Goal: Information Seeking & Learning: Check status

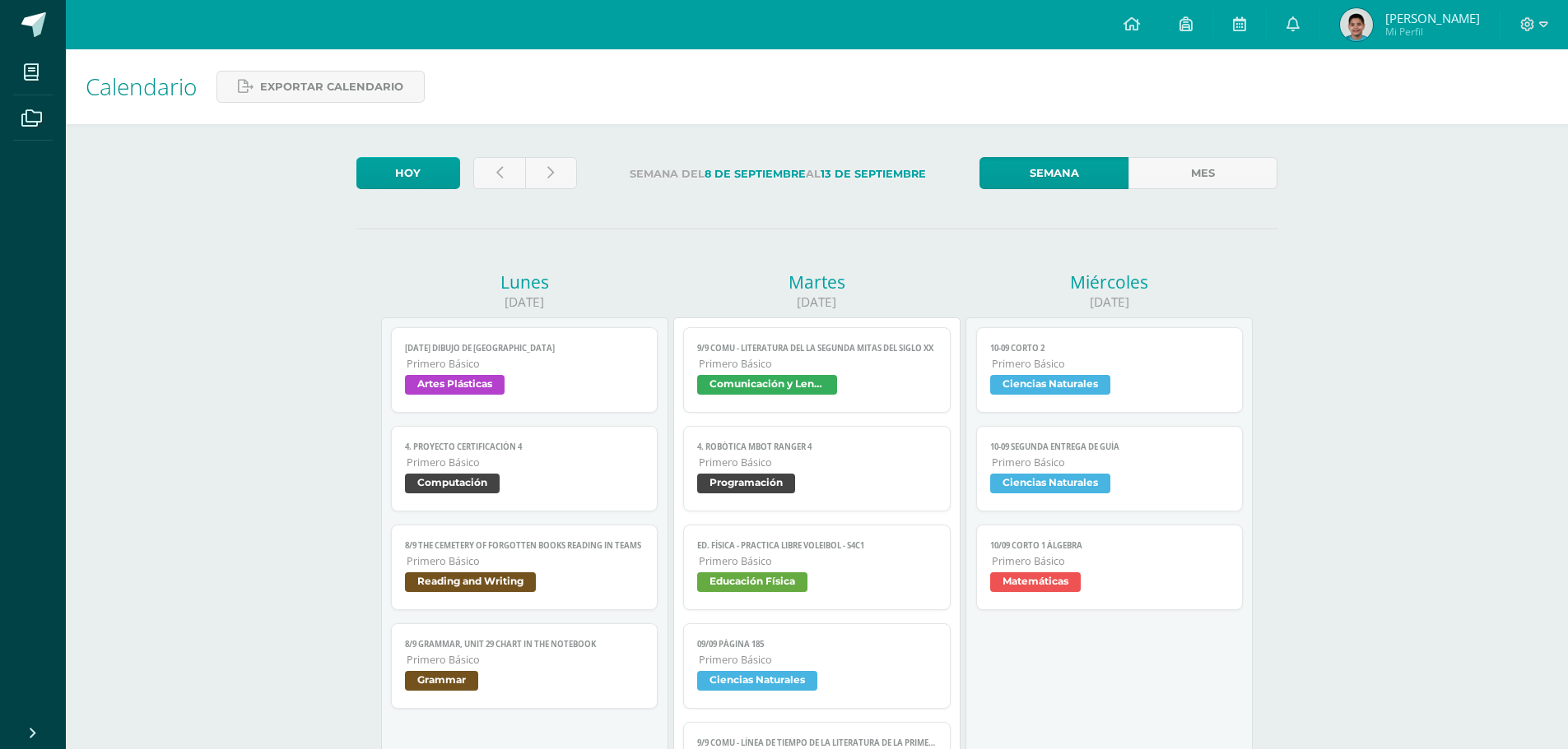
scroll to position [155, 0]
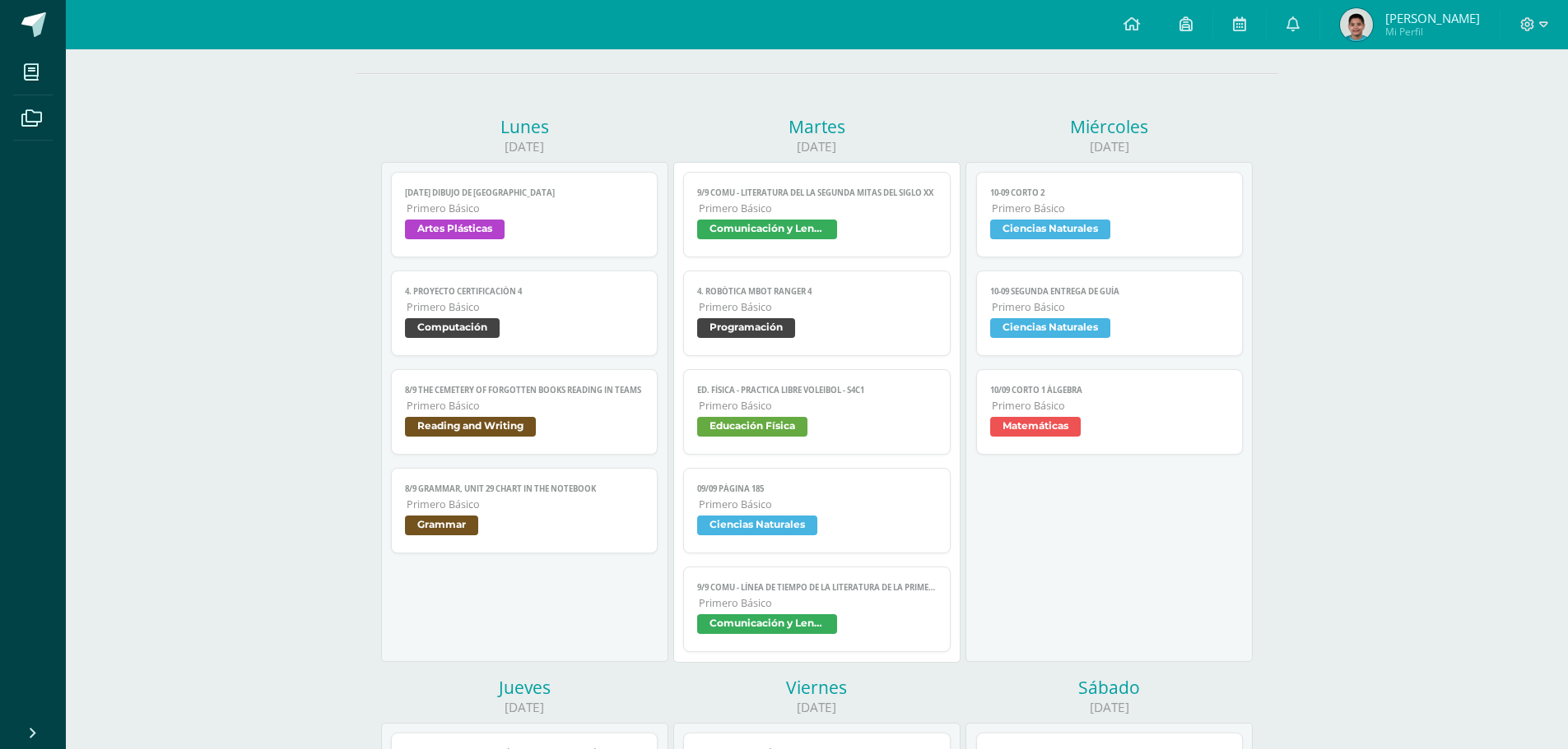
click at [875, 589] on span "9/9 COMU - Línea de tiempo de la literatura de la primera mitad del siglo XX" at bounding box center [817, 588] width 239 height 11
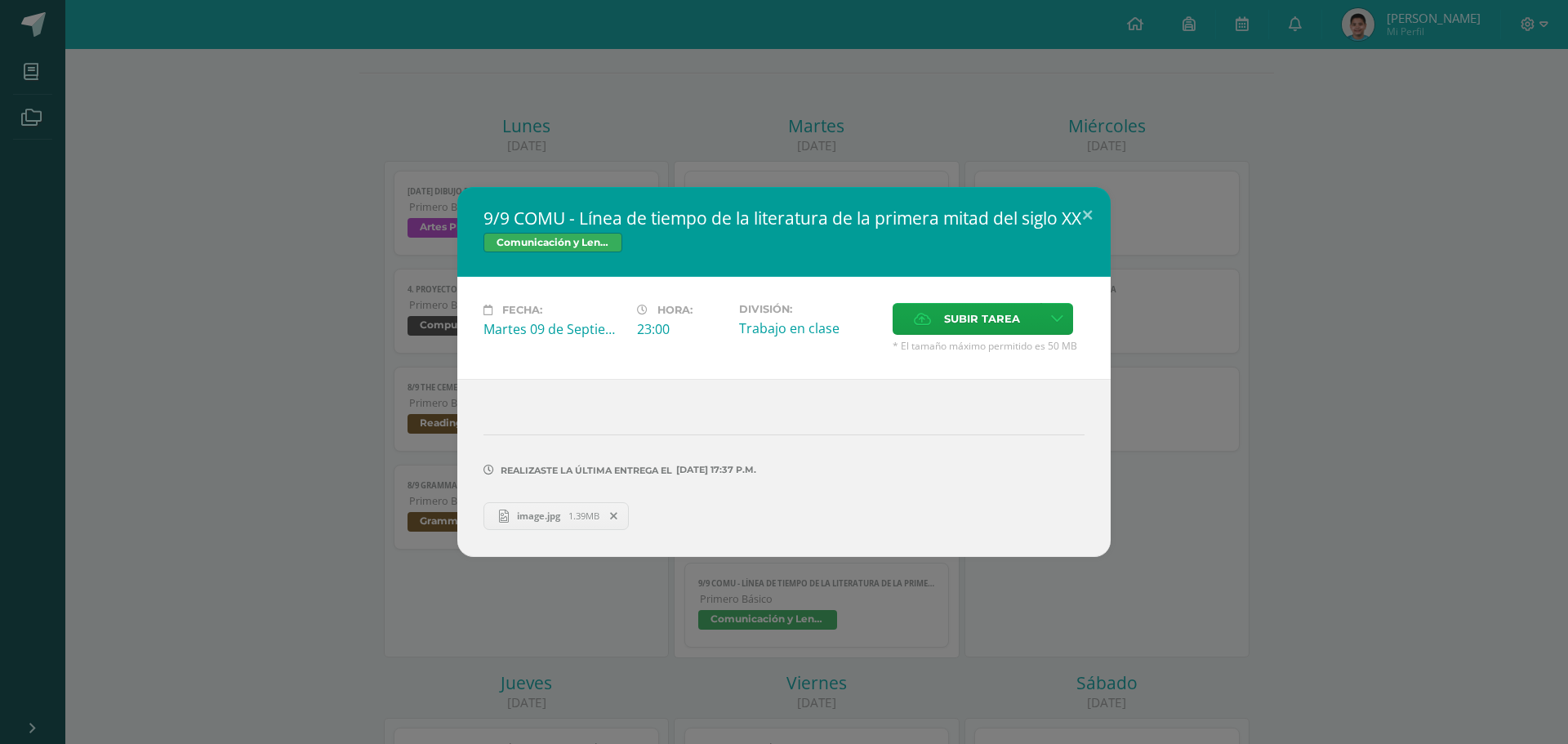
drag, startPoint x: 1176, startPoint y: 157, endPoint x: 1108, endPoint y: 153, distance: 68.1
click at [1178, 170] on div "9/9 COMU - Línea de tiempo de la literatura de la primera mitad del siglo XX Co…" at bounding box center [784, 372] width 1568 height 744
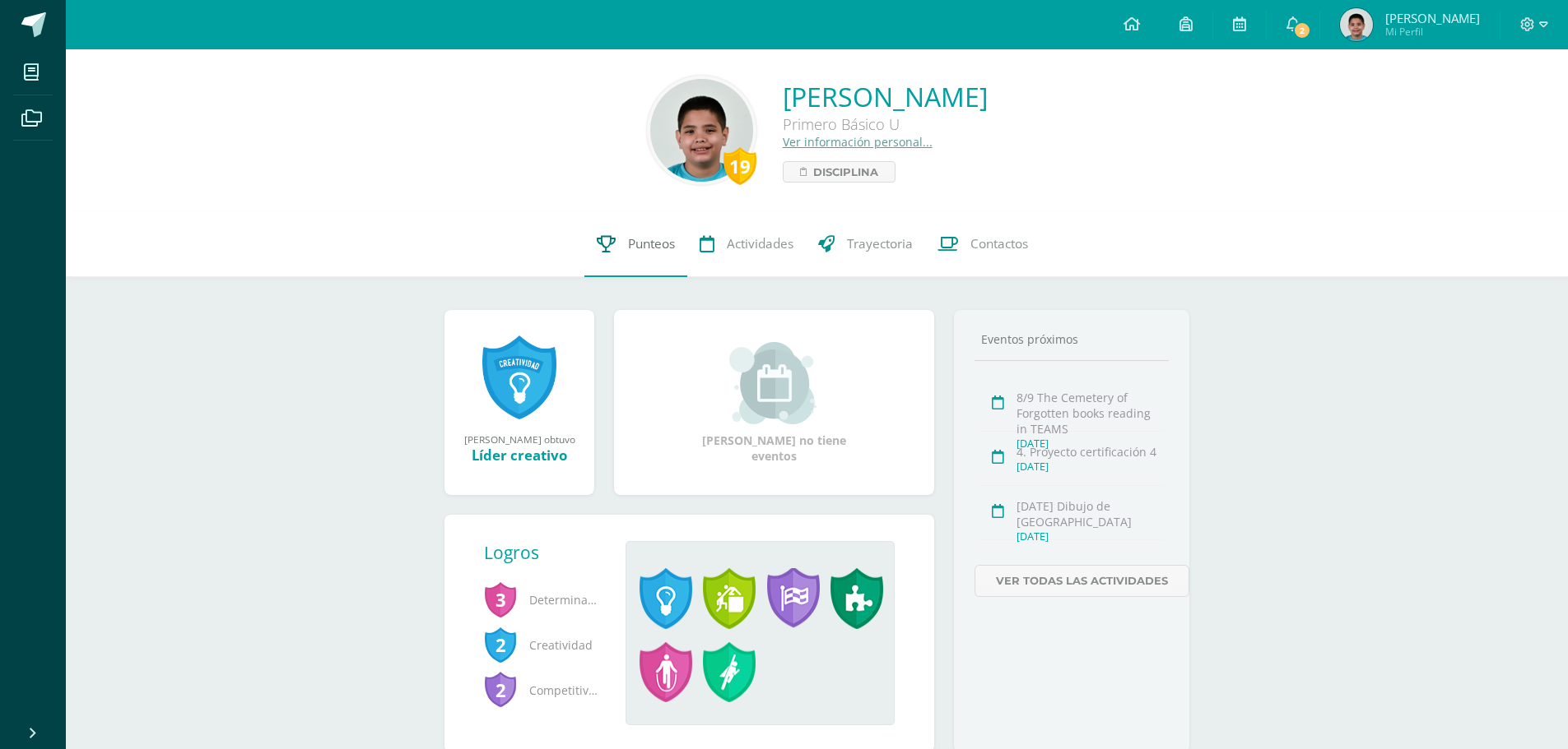
click at [660, 249] on span "Punteos" at bounding box center [651, 243] width 47 height 17
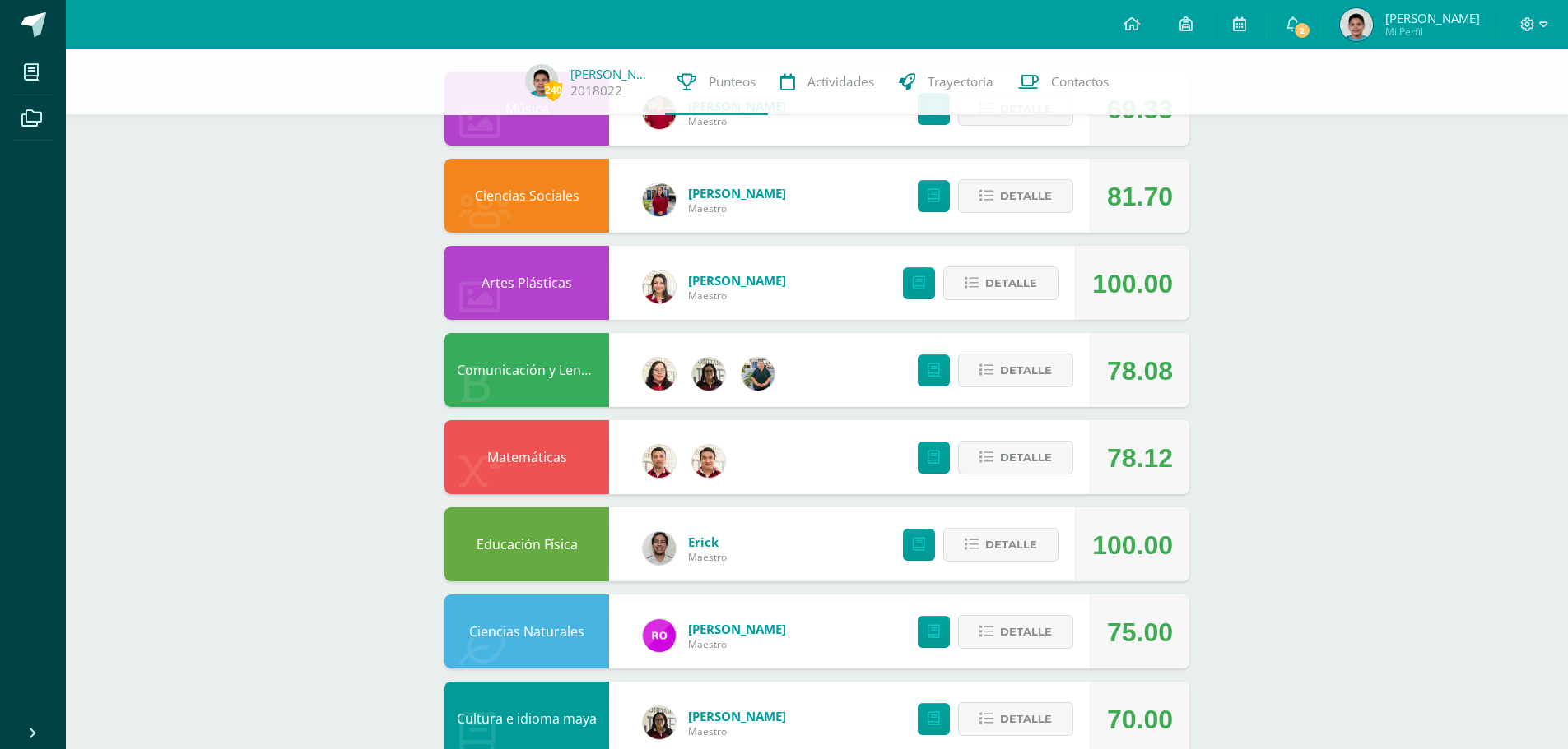
scroll to position [329, 0]
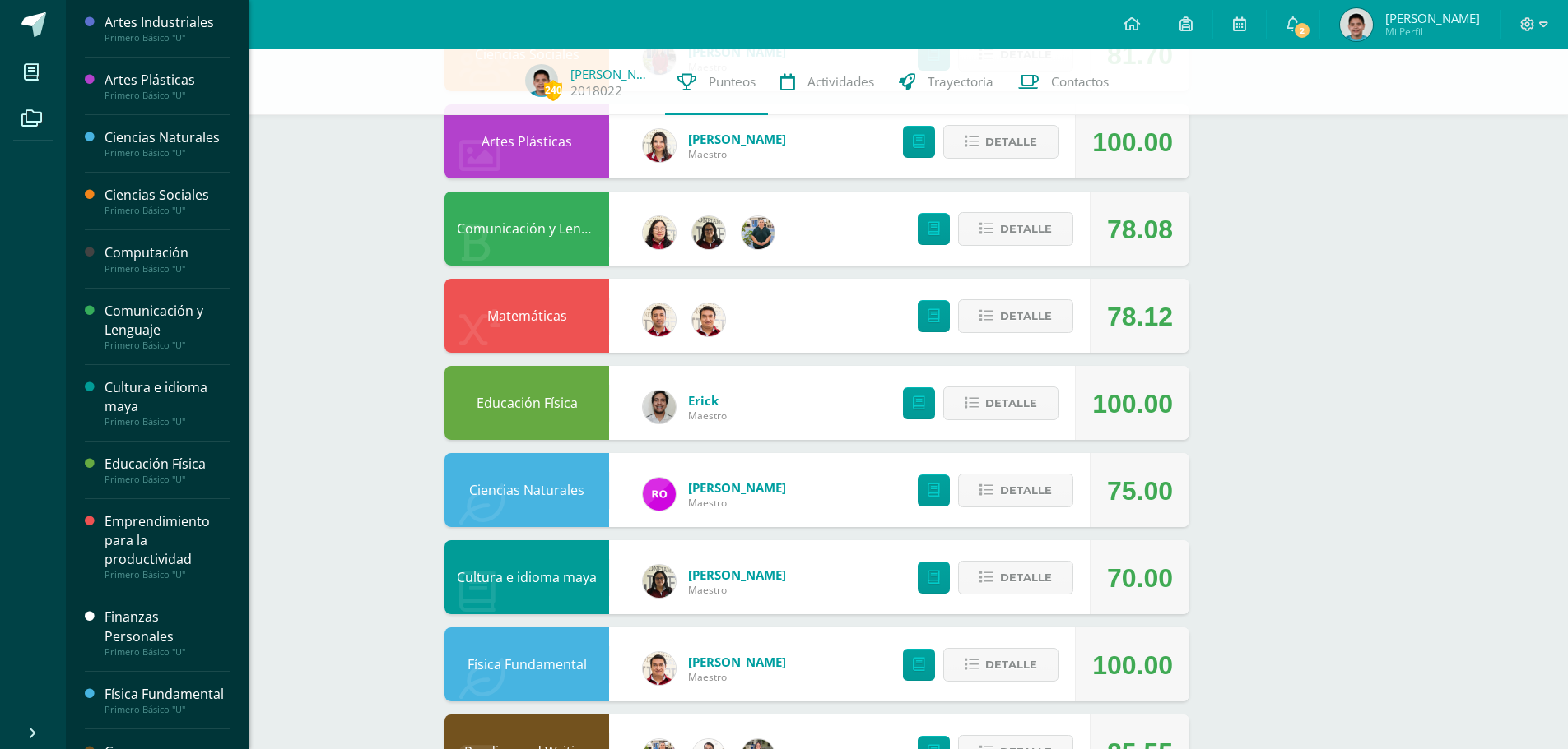
click at [131, 137] on div "Ciencias Naturales" at bounding box center [167, 137] width 125 height 19
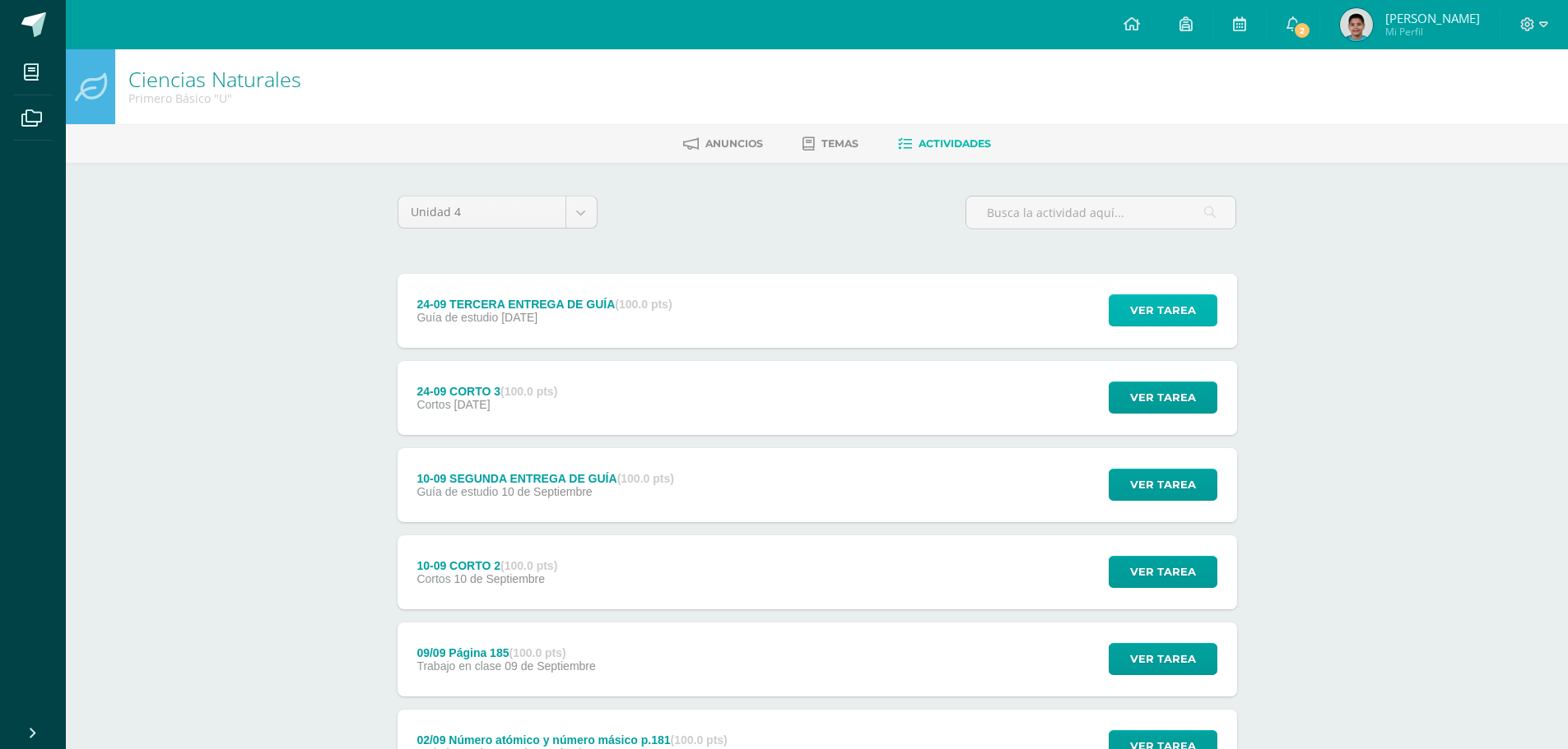
click at [1148, 315] on span "Ver tarea" at bounding box center [1163, 310] width 66 height 30
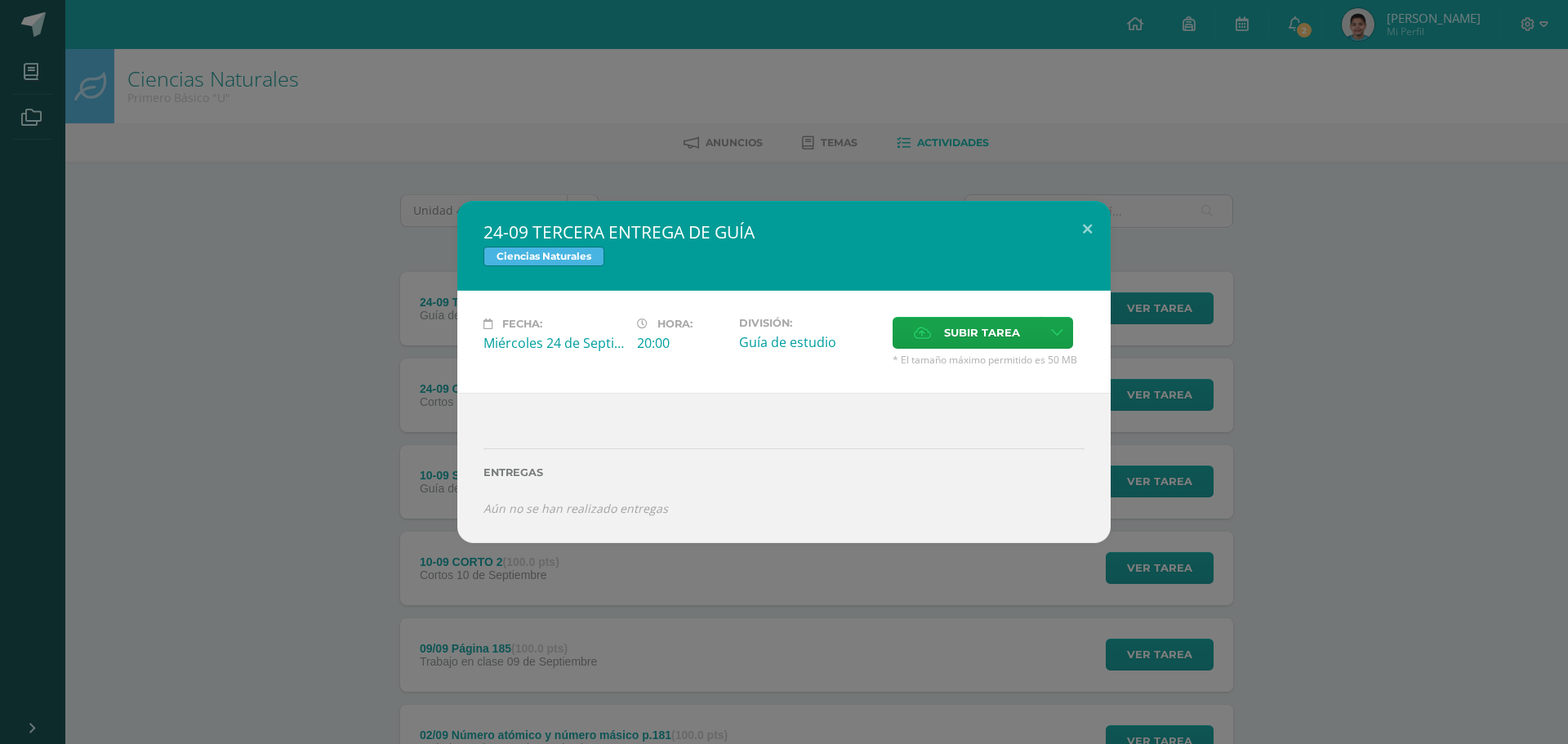
click at [1250, 287] on div "24-09 TERCERA ENTREGA DE GUÍA Ciencias Naturales Fecha: Miércoles 24 de Septiem…" at bounding box center [783, 372] width 1555 height 342
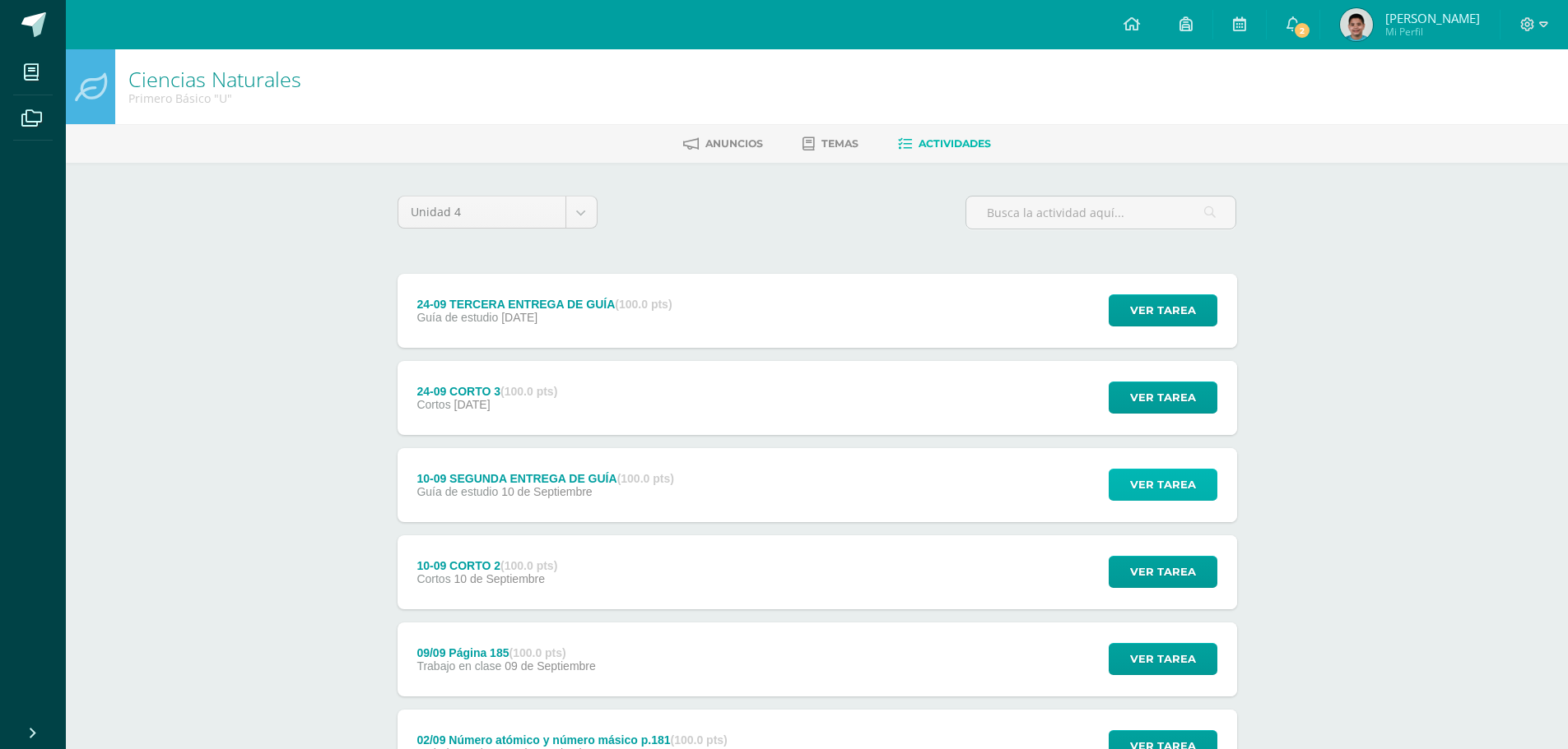
click at [1135, 482] on span "Ver tarea" at bounding box center [1163, 485] width 66 height 30
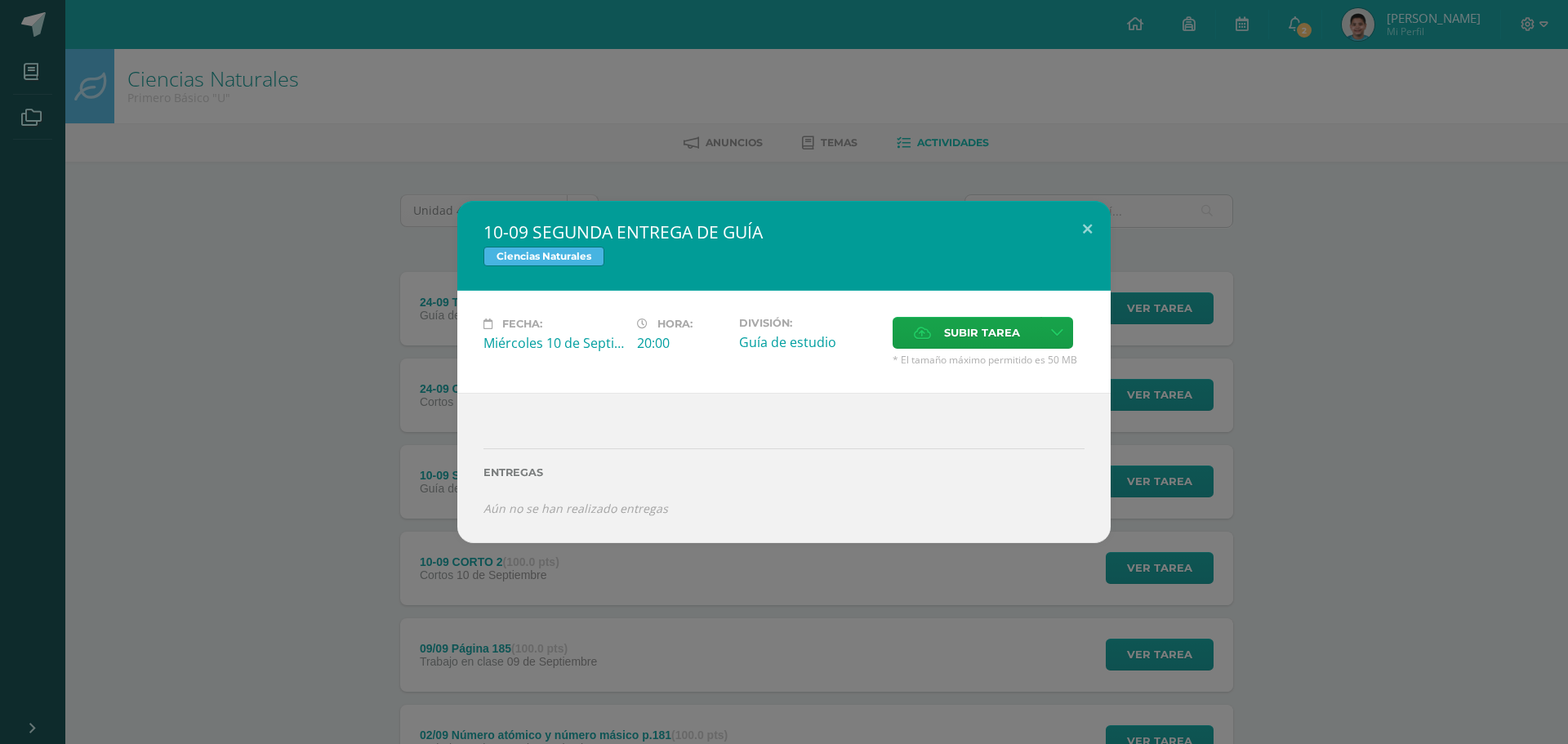
click at [1267, 464] on div "10-09 SEGUNDA ENTREGA DE GUÍA Ciencias Naturales Fecha: Miércoles 10 de Septiem…" at bounding box center [783, 372] width 1555 height 342
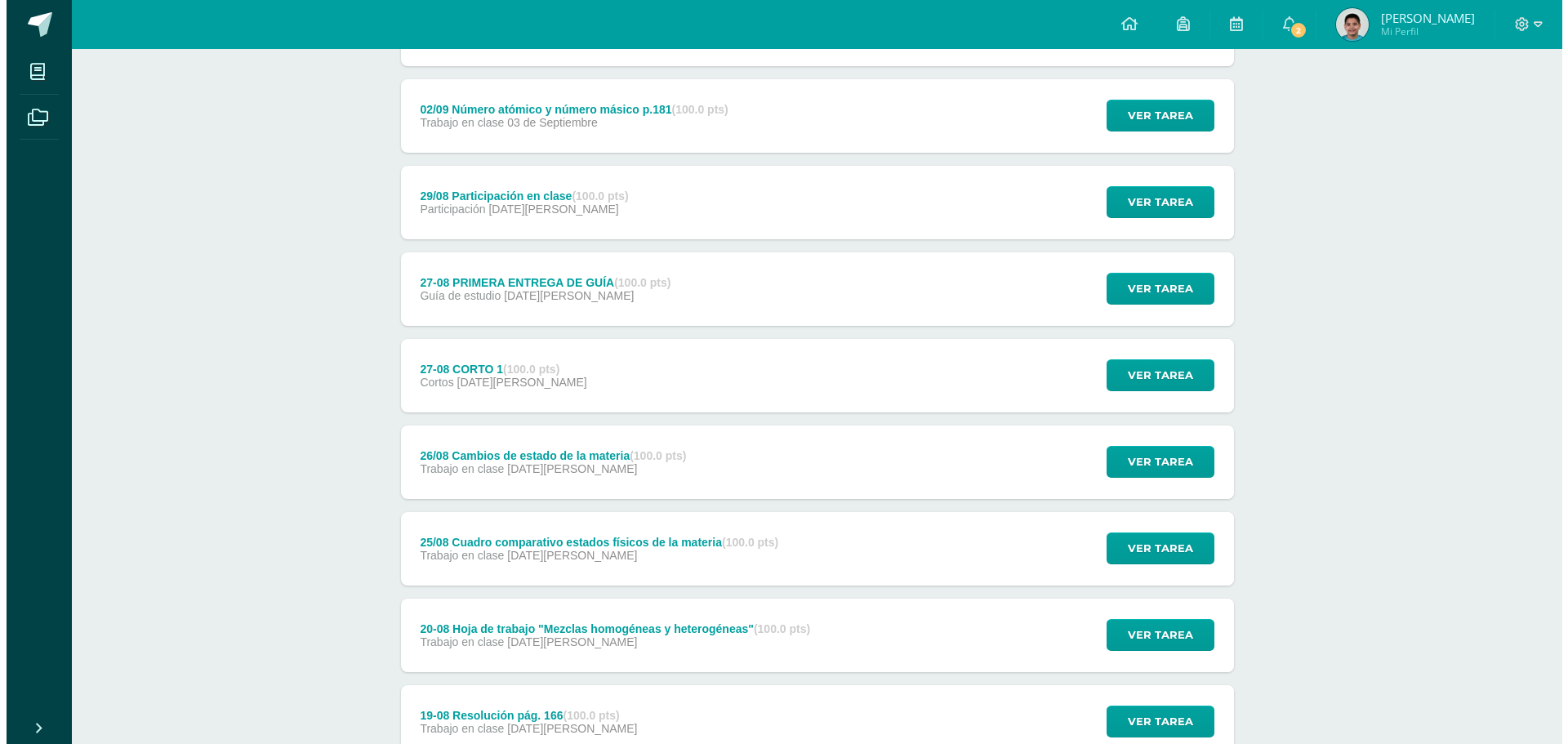
scroll to position [586, 0]
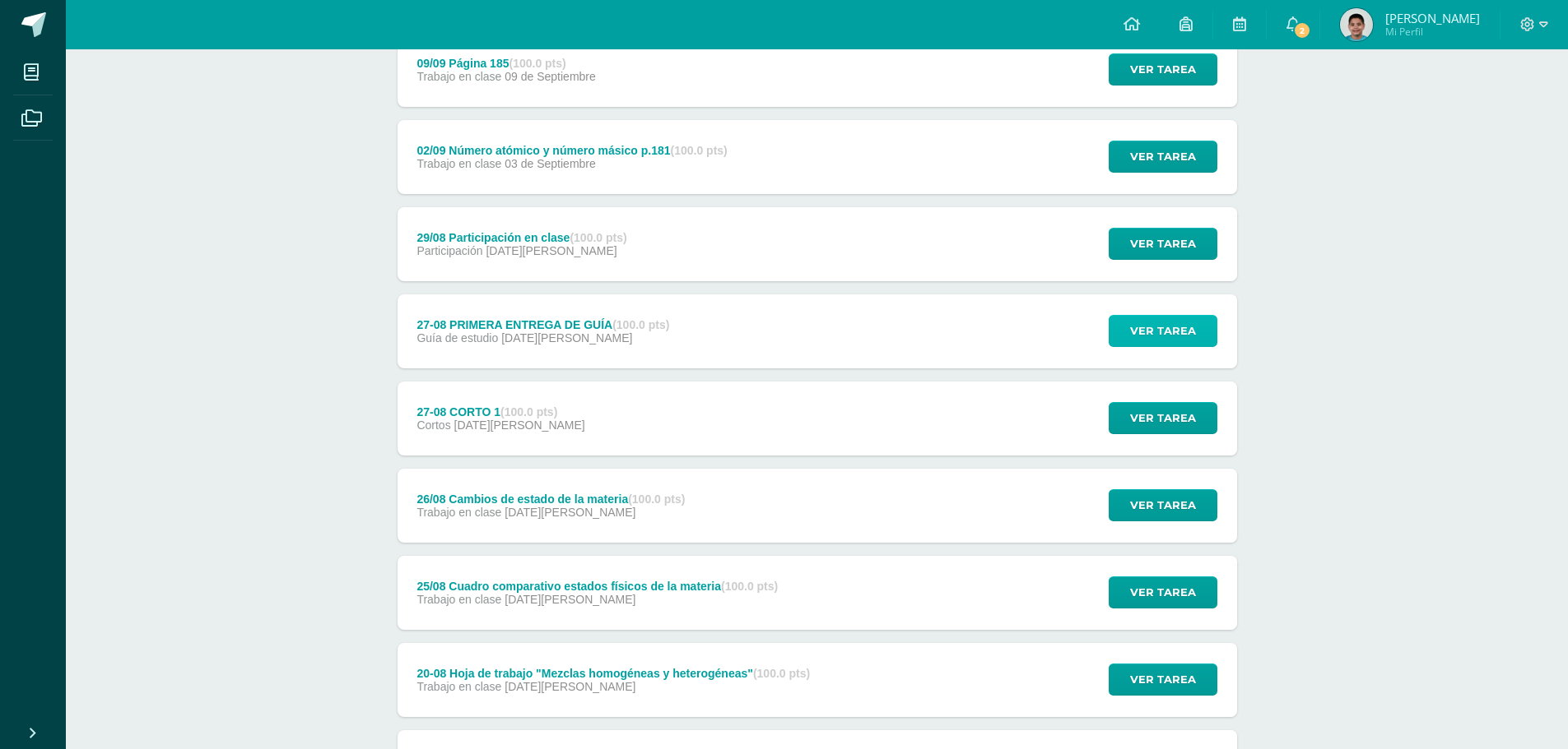
click at [1187, 317] on span "Ver tarea" at bounding box center [1163, 331] width 66 height 30
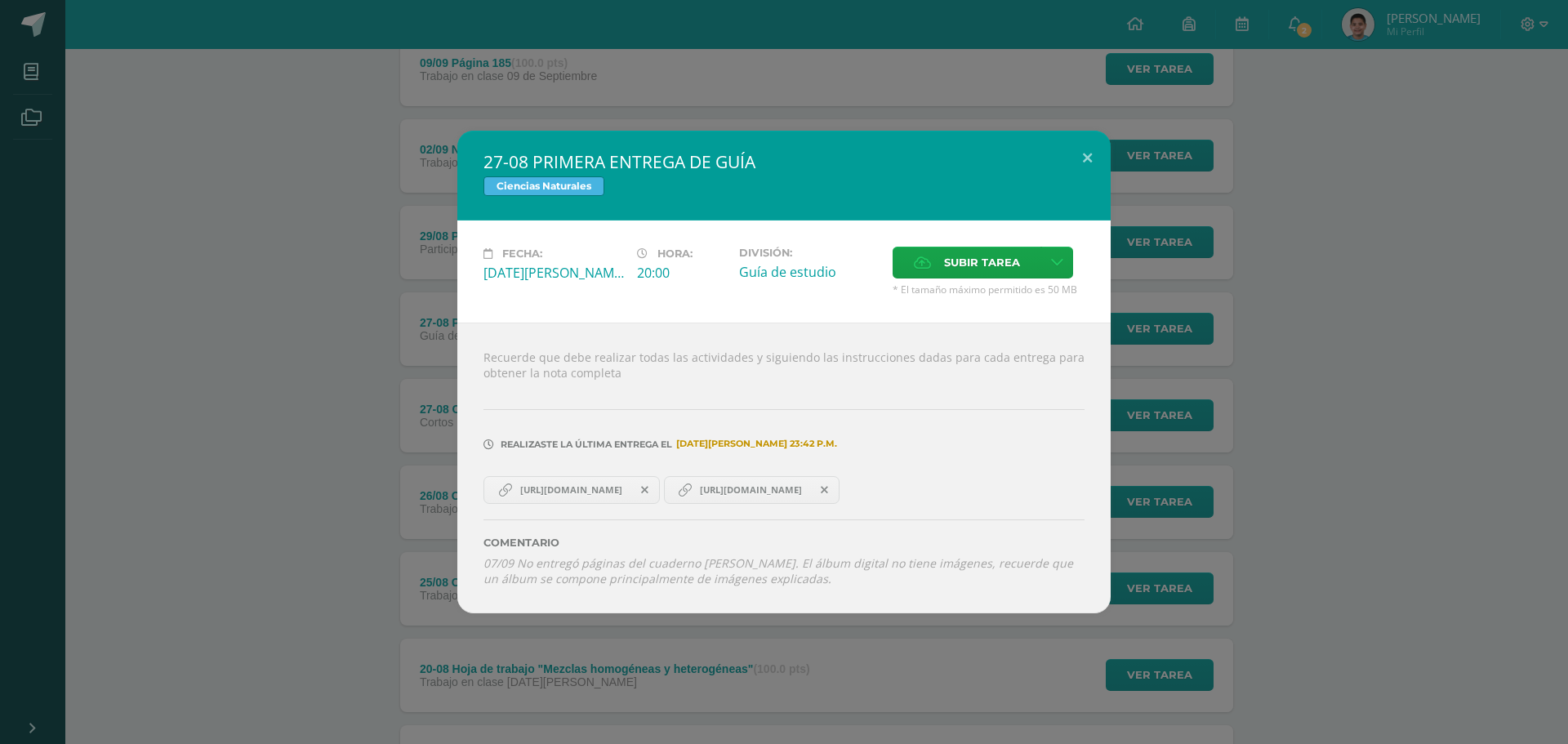
click at [618, 495] on span "https://www.canva.com/design/DAGxUhmXbkk/LAjEqKY2a9Rx0fci8wIpCQ/view?utm_conten…" at bounding box center [571, 490] width 119 height 13
click at [810, 494] on span "https://www.canva.com/design/DAGxVT1BIQI/KGje31KDnU9k0Z4LpAHefg/view?utm_conten…" at bounding box center [751, 490] width 119 height 13
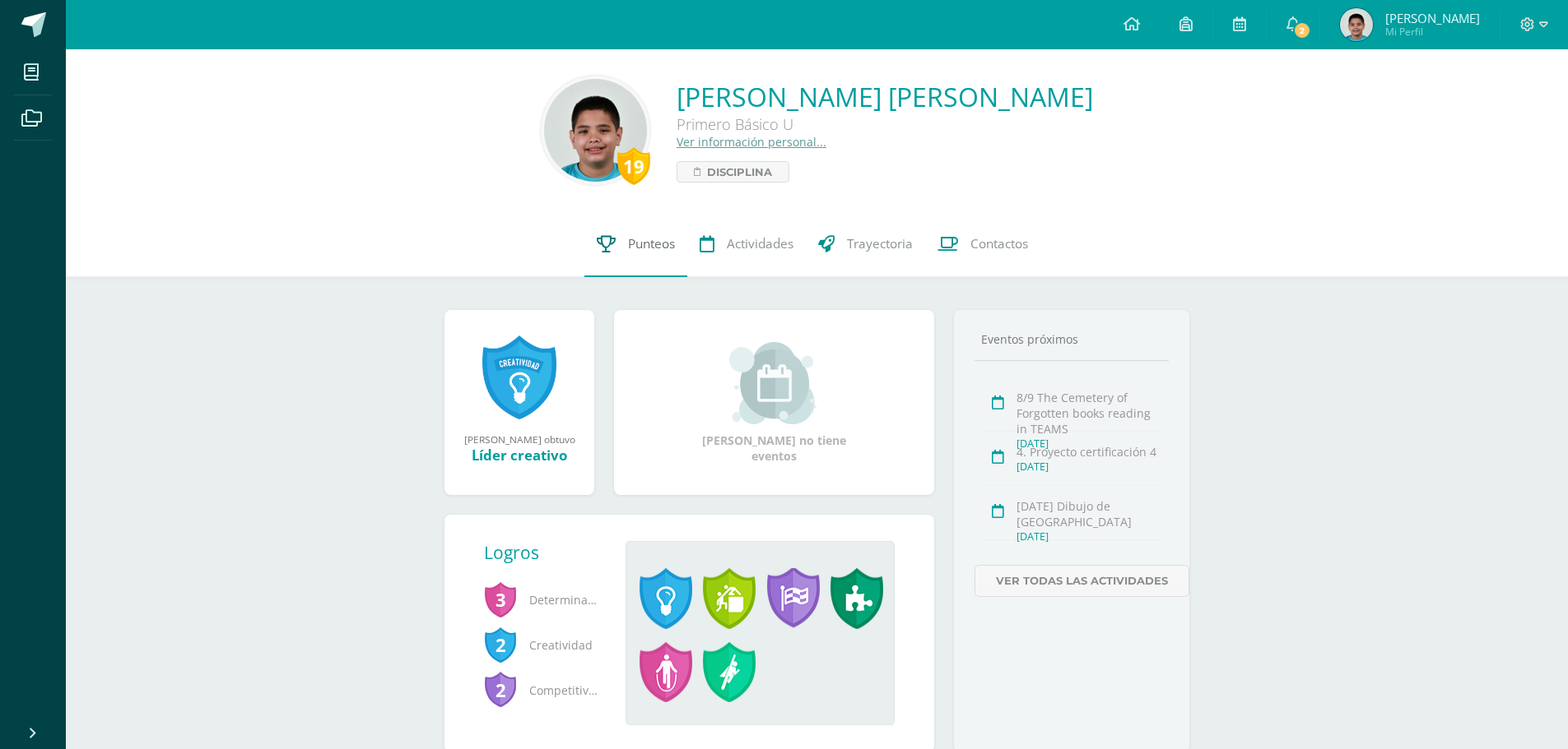
click at [628, 250] on span "Punteos" at bounding box center [651, 243] width 47 height 17
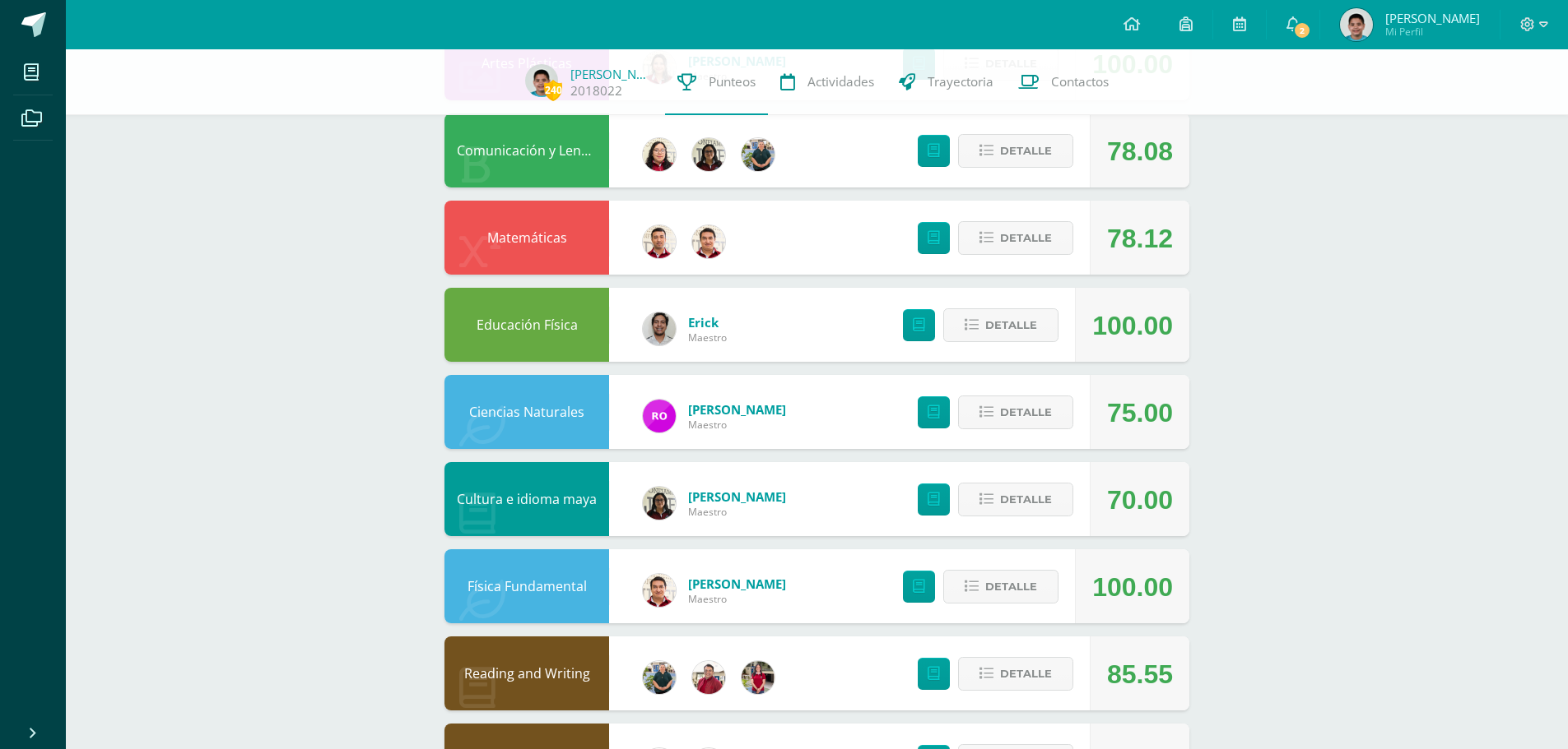
scroll to position [411, 0]
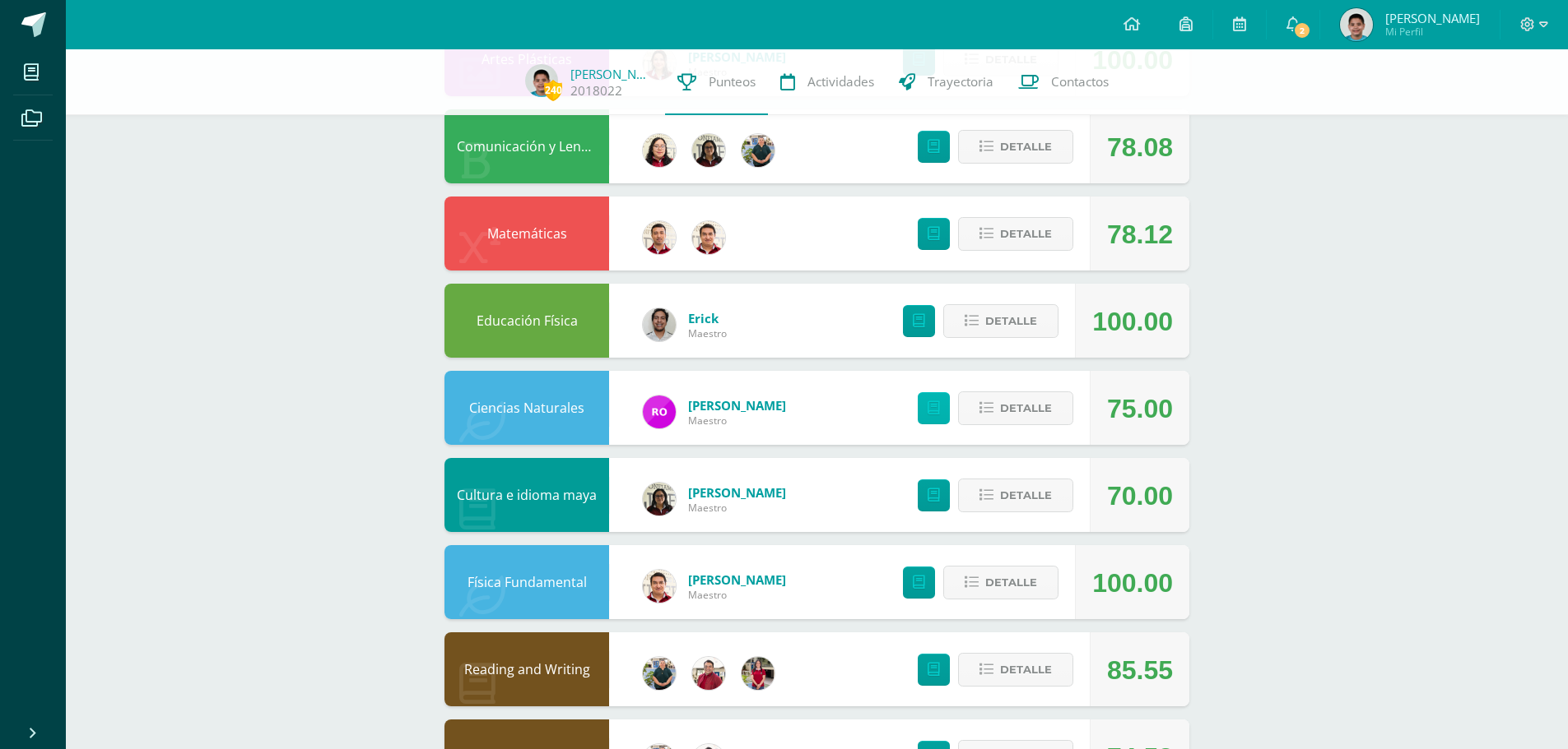
click at [936, 394] on link at bounding box center [934, 409] width 32 height 32
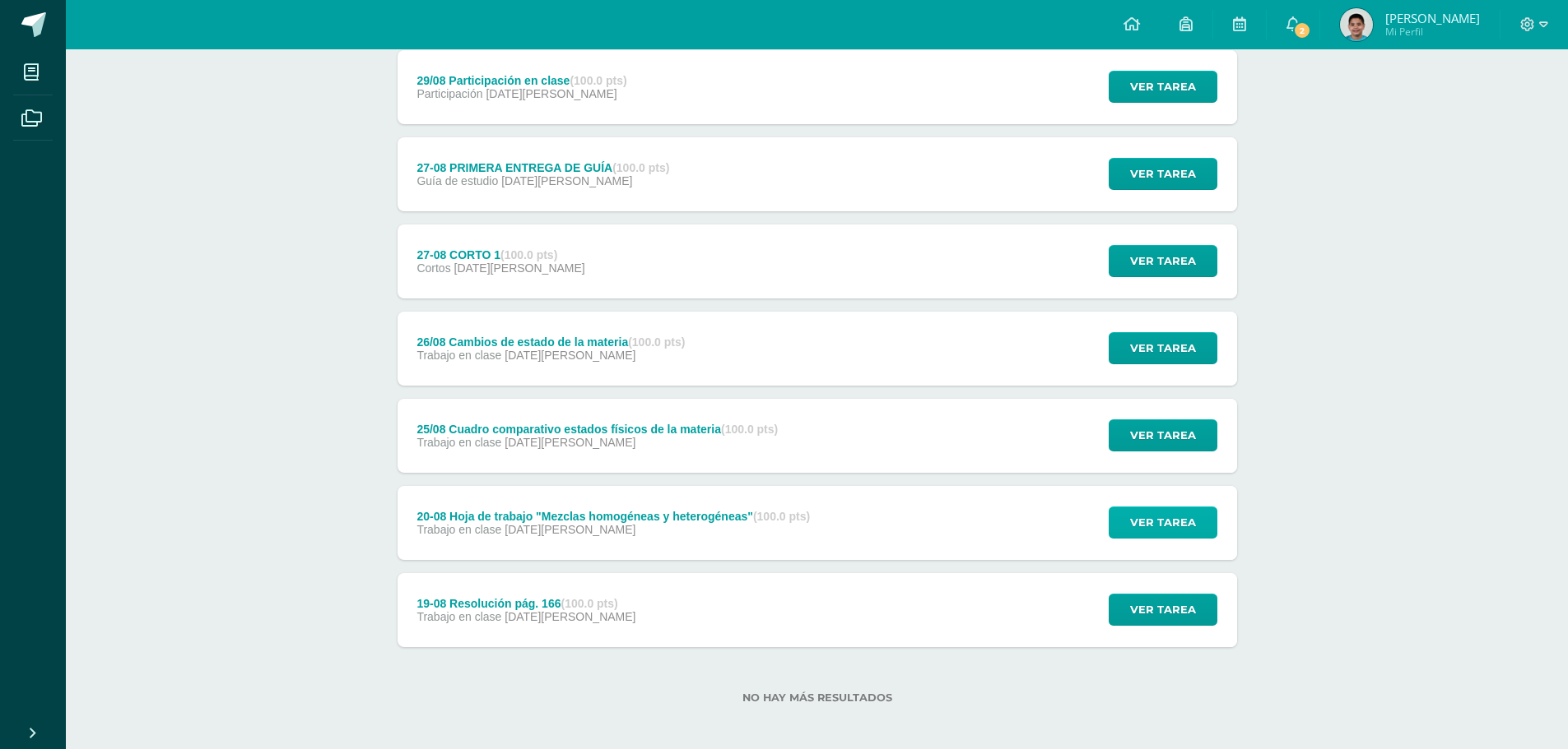
scroll to position [754, 0]
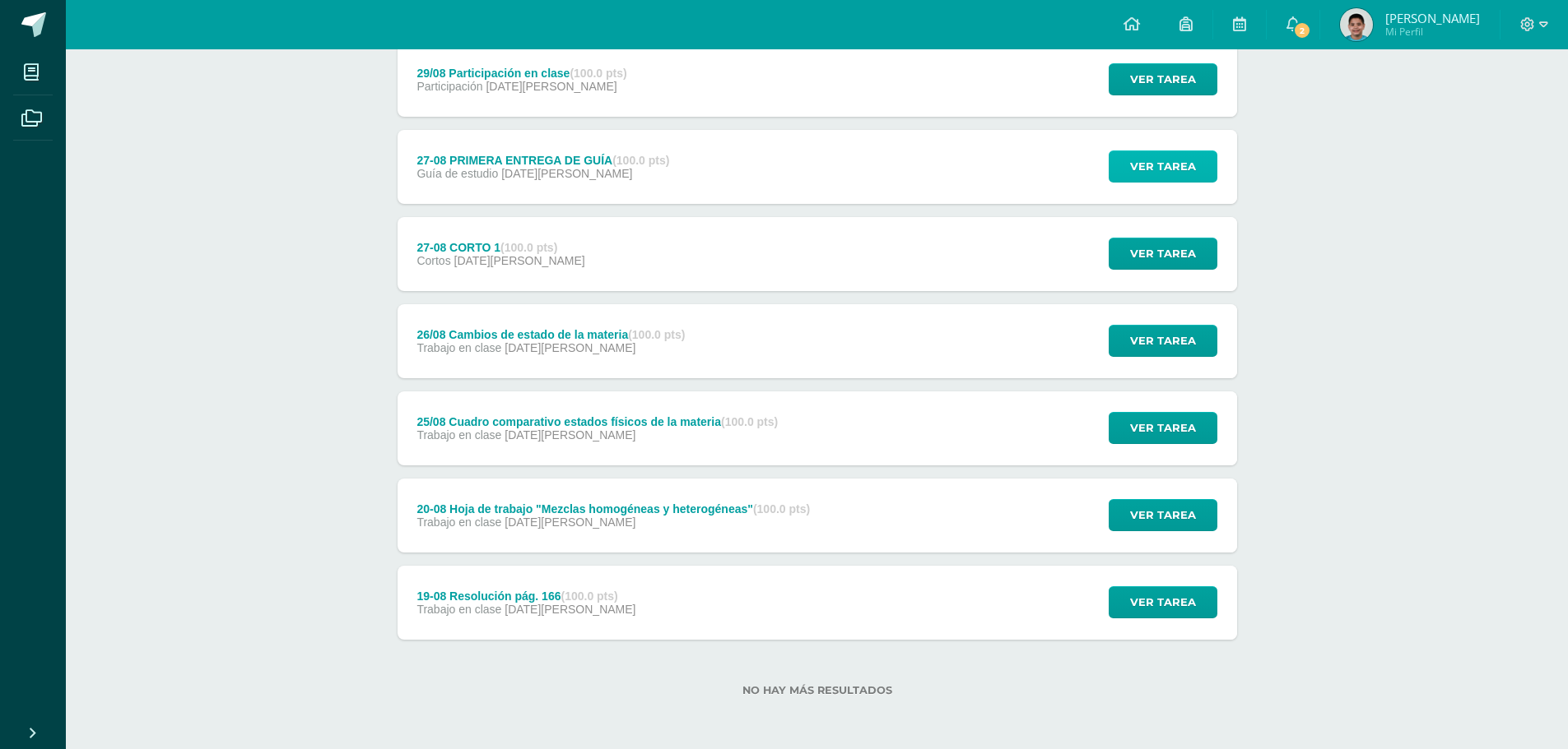
click at [1175, 162] on span "Ver tarea" at bounding box center [1163, 167] width 66 height 30
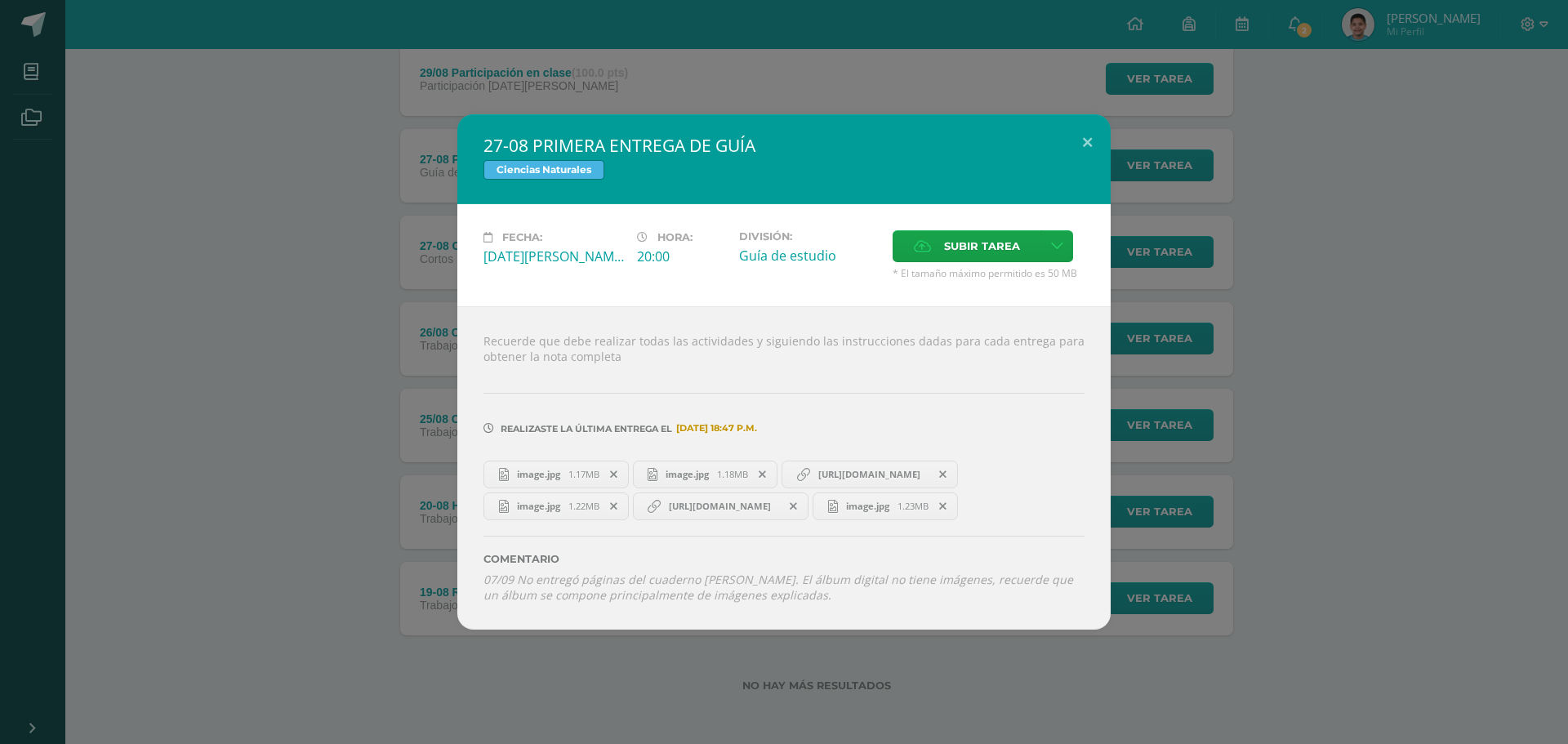
click at [411, 120] on div "27-08 PRIMERA ENTREGA DE GUÍA Ciencias Naturales Fecha: [DATE][PERSON_NAME] Hor…" at bounding box center [783, 372] width 1555 height 515
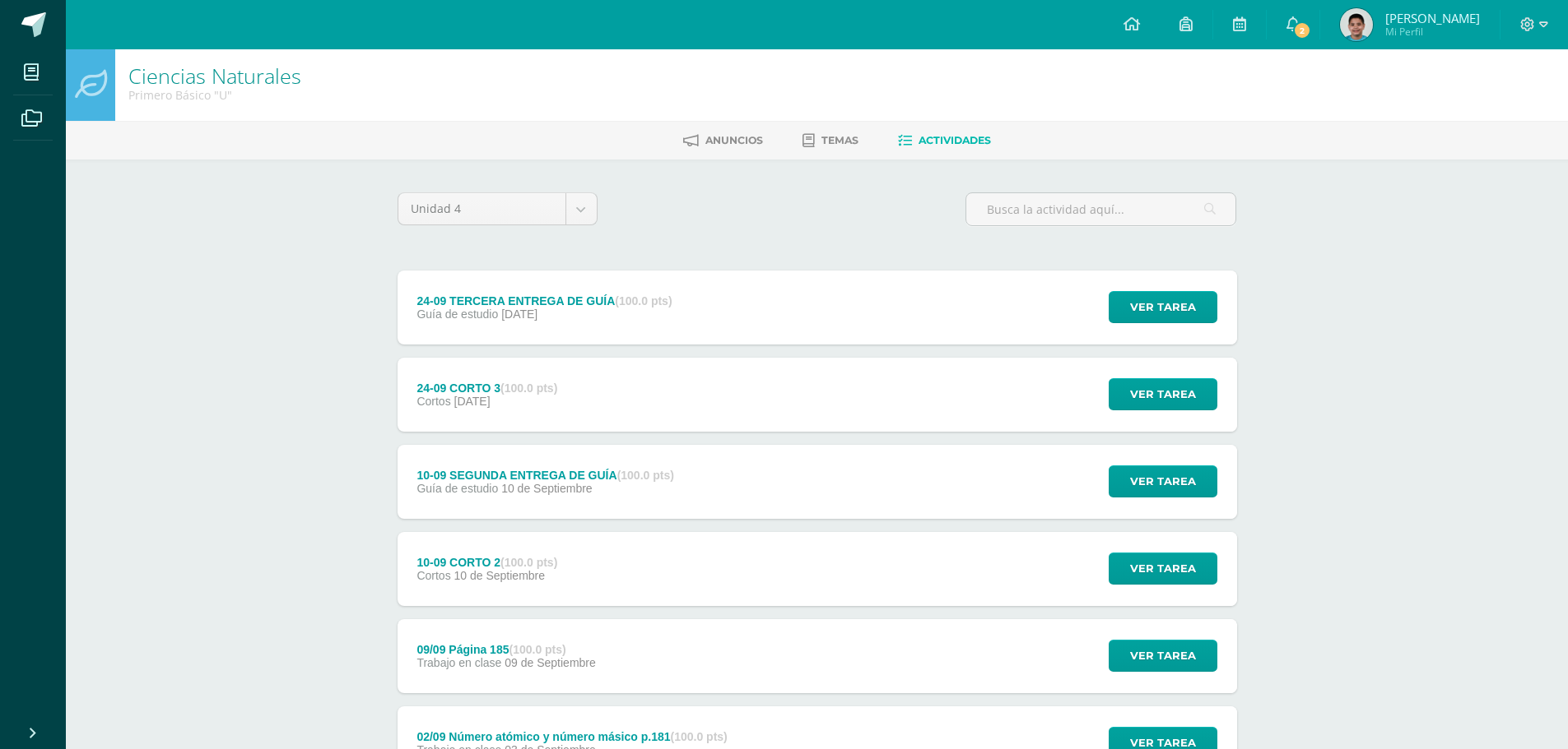
scroll to position [0, 0]
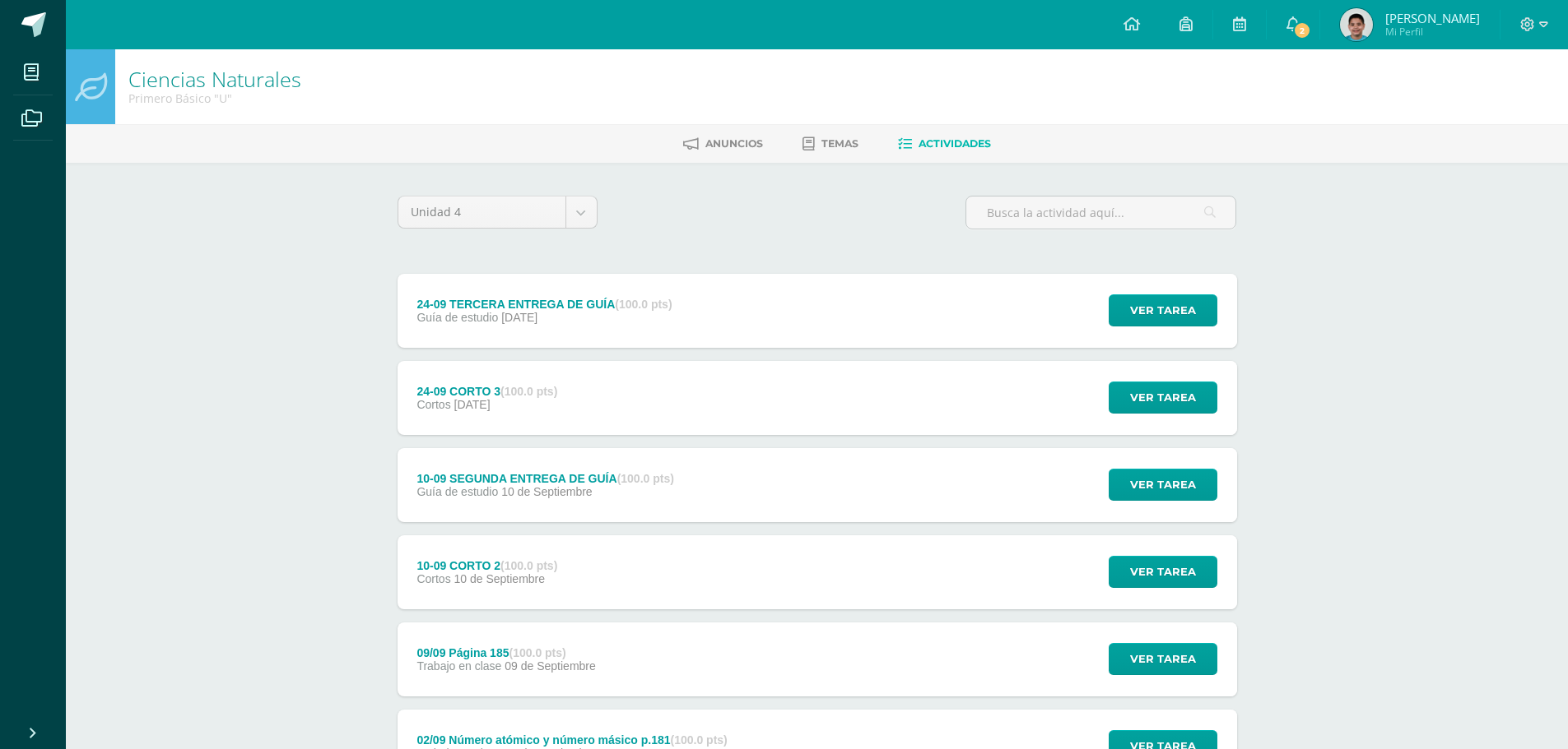
click at [161, 92] on div "Primero Básico "U"" at bounding box center [215, 98] width 173 height 16
click at [177, 79] on link "Ciencias Naturales" at bounding box center [215, 79] width 173 height 28
click at [1433, 32] on span "Mi Perfil" at bounding box center [1432, 32] width 95 height 14
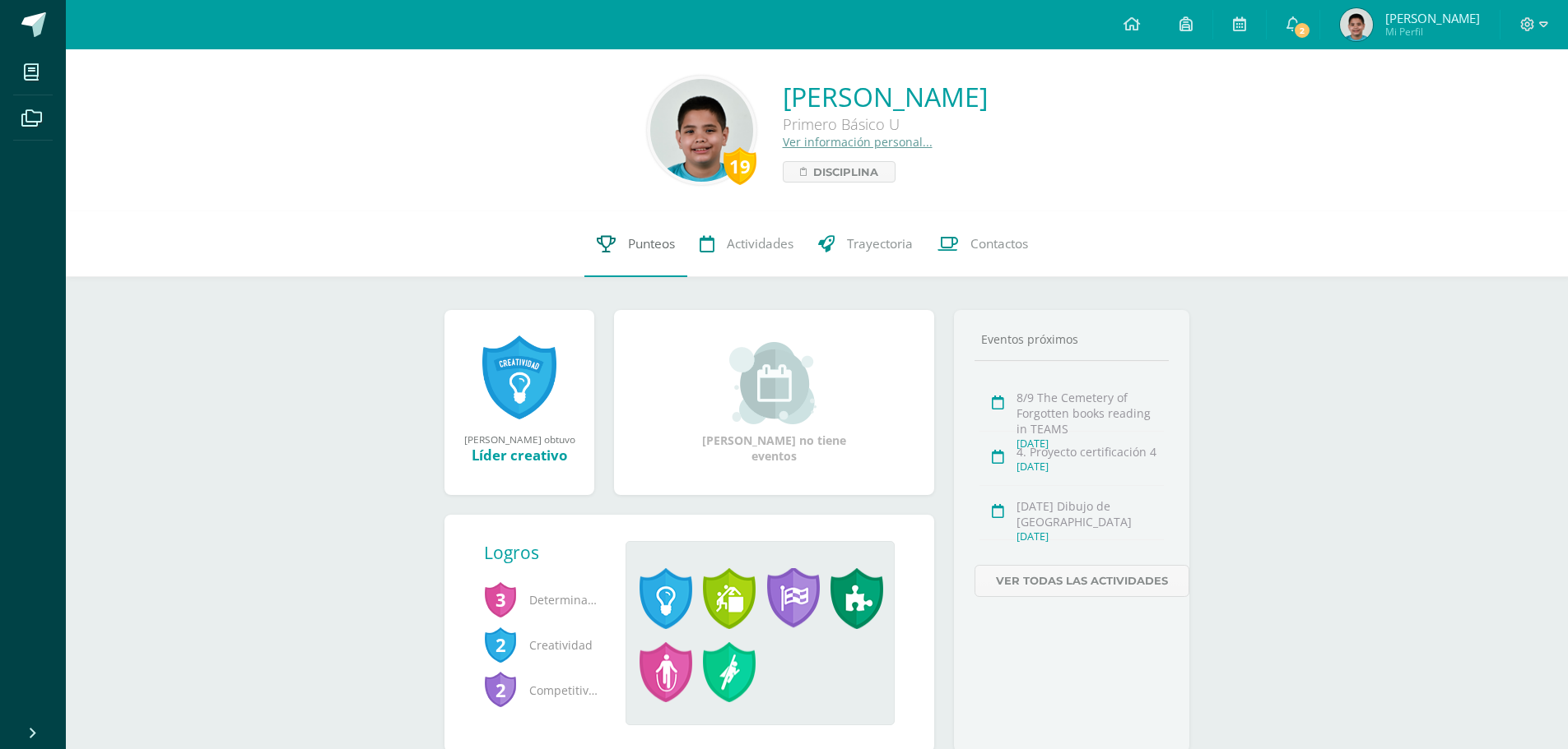
click at [658, 252] on span "Punteos" at bounding box center [651, 243] width 47 height 17
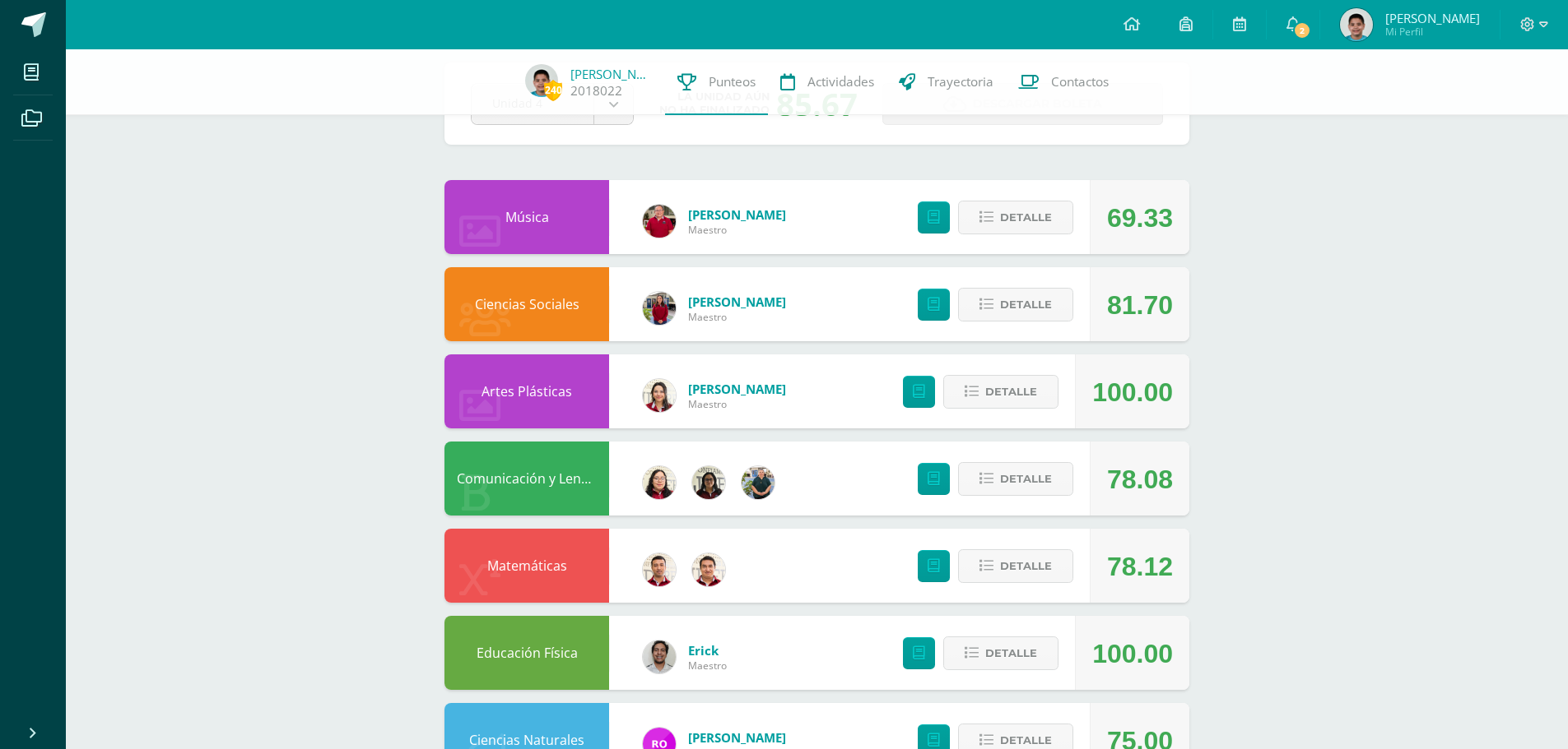
scroll to position [165, 0]
